Goal: Information Seeking & Learning: Compare options

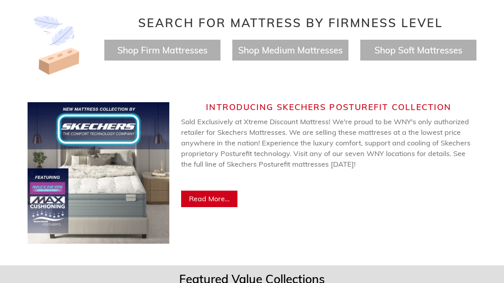
scroll to position [364, 0]
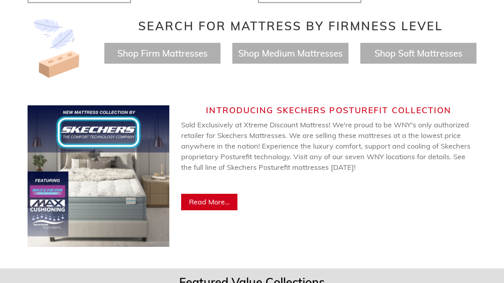
click at [105, 173] on img at bounding box center [99, 176] width 142 height 142
click at [206, 199] on link "Read More..." at bounding box center [209, 202] width 56 height 17
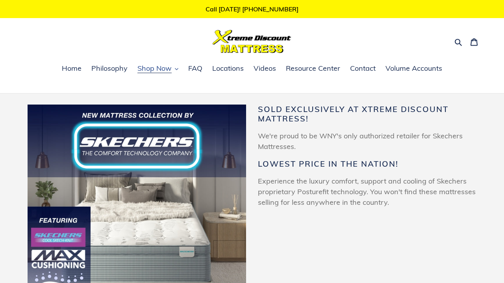
click at [164, 71] on span "Shop Now" at bounding box center [154, 68] width 34 height 9
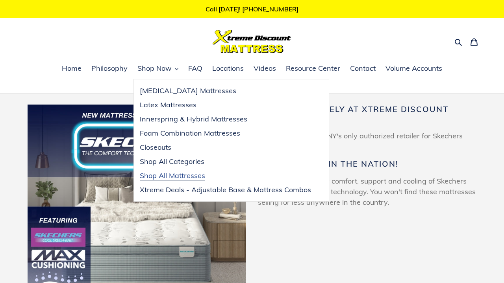
click at [167, 179] on span "Shop All Mattresses" at bounding box center [172, 175] width 65 height 9
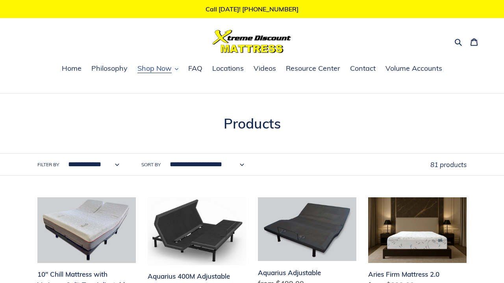
click at [152, 69] on span "Shop Now" at bounding box center [154, 68] width 34 height 9
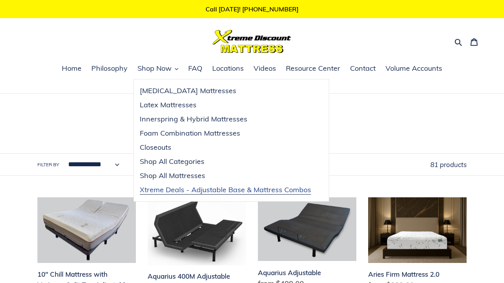
click at [184, 189] on span "Xtreme Deals - Adjustable Base & Mattress Combos" at bounding box center [225, 189] width 171 height 9
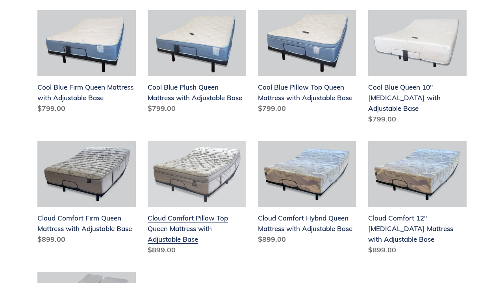
scroll to position [240, 0]
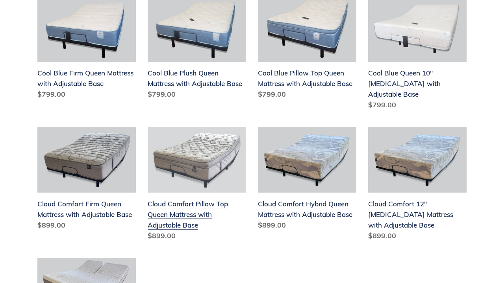
click at [198, 199] on link "Cloud Comfort Pillow Top Queen Mattress with Adjustable Base" at bounding box center [197, 185] width 98 height 117
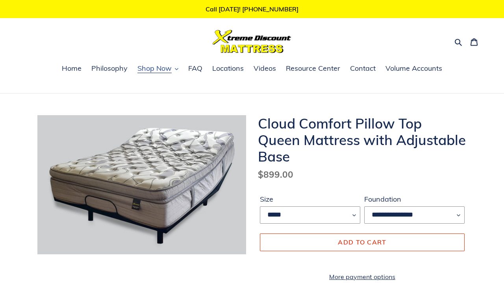
click at [156, 73] on span "Shop Now" at bounding box center [154, 68] width 34 height 9
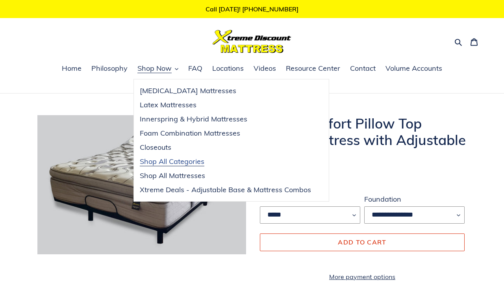
click at [177, 161] on span "Shop All Categories" at bounding box center [172, 161] width 65 height 9
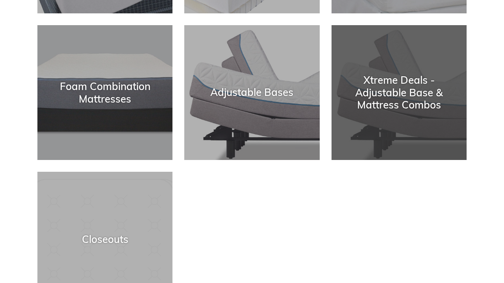
scroll to position [276, 0]
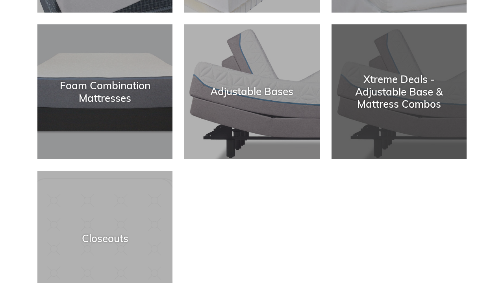
click at [377, 159] on div "Xtreme Deals - Adjustable Base & Mattress Combos" at bounding box center [398, 159] width 135 height 0
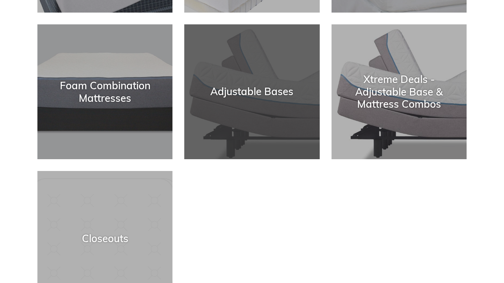
click at [216, 97] on div "Adjustable Bases" at bounding box center [251, 92] width 135 height 12
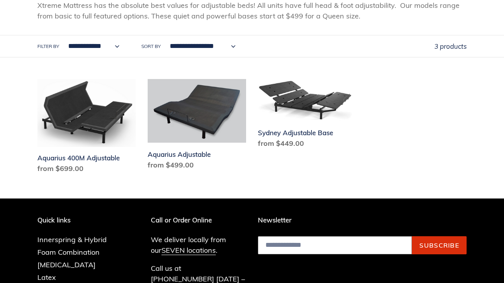
scroll to position [147, 0]
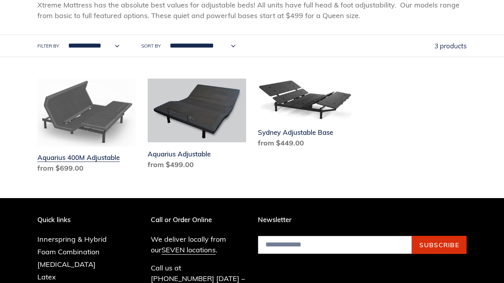
click at [94, 149] on link "Aquarius 400M Adjustable" at bounding box center [86, 128] width 98 height 98
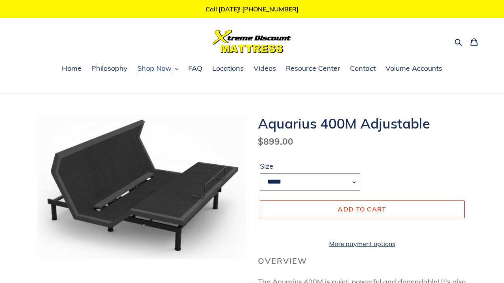
click at [170, 70] on span "Shop Now" at bounding box center [154, 68] width 34 height 9
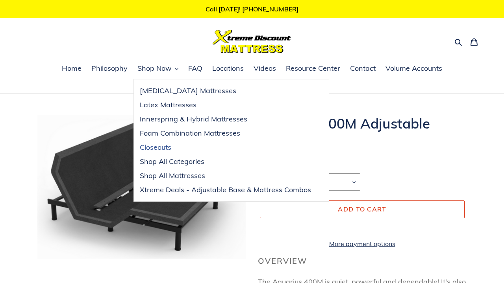
click at [159, 146] on span "Closeouts" at bounding box center [155, 147] width 31 height 9
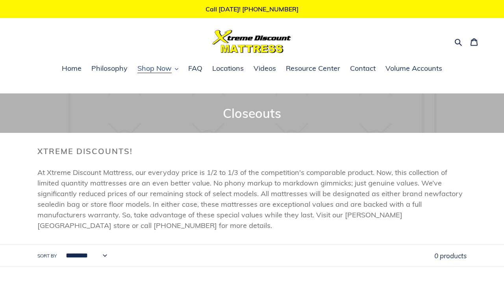
click at [173, 67] on button "Shop Now" at bounding box center [157, 69] width 49 height 12
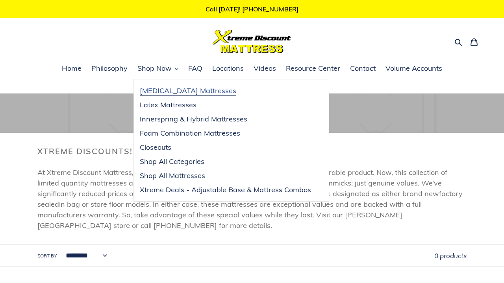
click at [162, 96] on link "[MEDICAL_DATA] Mattresses" at bounding box center [225, 91] width 183 height 14
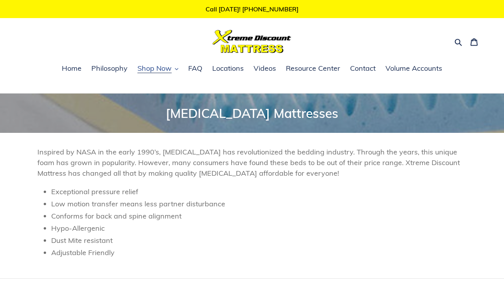
click at [172, 72] on button "Shop Now" at bounding box center [157, 69] width 49 height 12
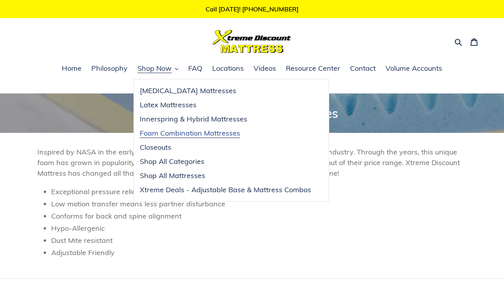
click at [164, 135] on span "Foam Combination Mattresses" at bounding box center [190, 133] width 100 height 9
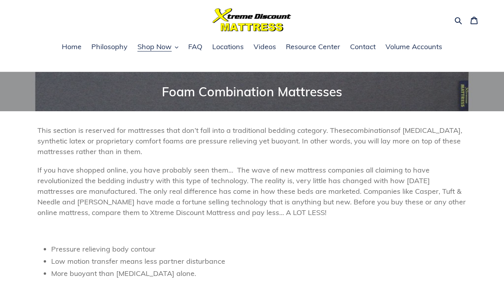
scroll to position [20, 0]
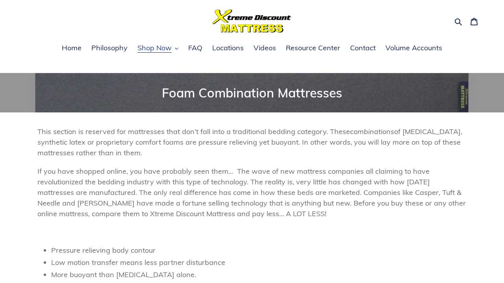
click at [169, 49] on span "Shop Now" at bounding box center [154, 47] width 34 height 9
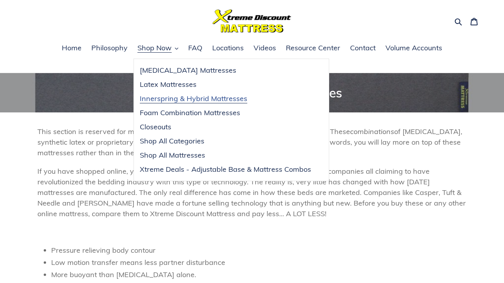
click at [170, 98] on span "Innerspring & Hybrid Mattresses" at bounding box center [193, 98] width 107 height 9
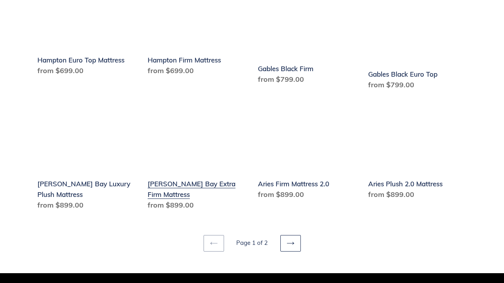
scroll to position [1044, 0]
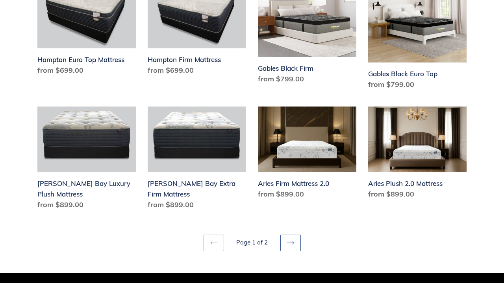
click at [296, 235] on link "Next page" at bounding box center [290, 243] width 20 height 17
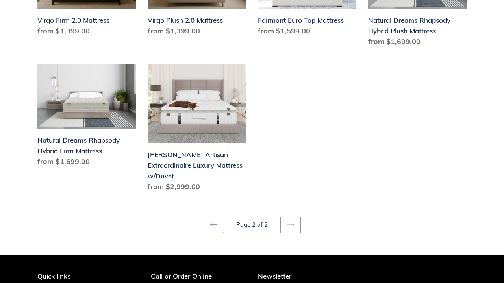
scroll to position [494, 0]
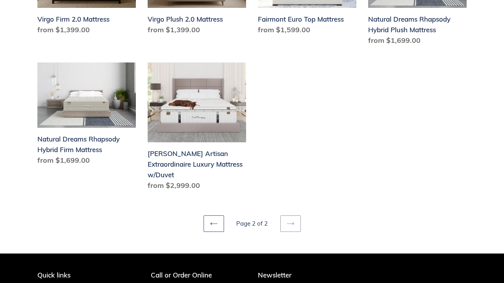
click at [215, 226] on icon at bounding box center [214, 224] width 8 height 8
